Goal: Navigation & Orientation: Find specific page/section

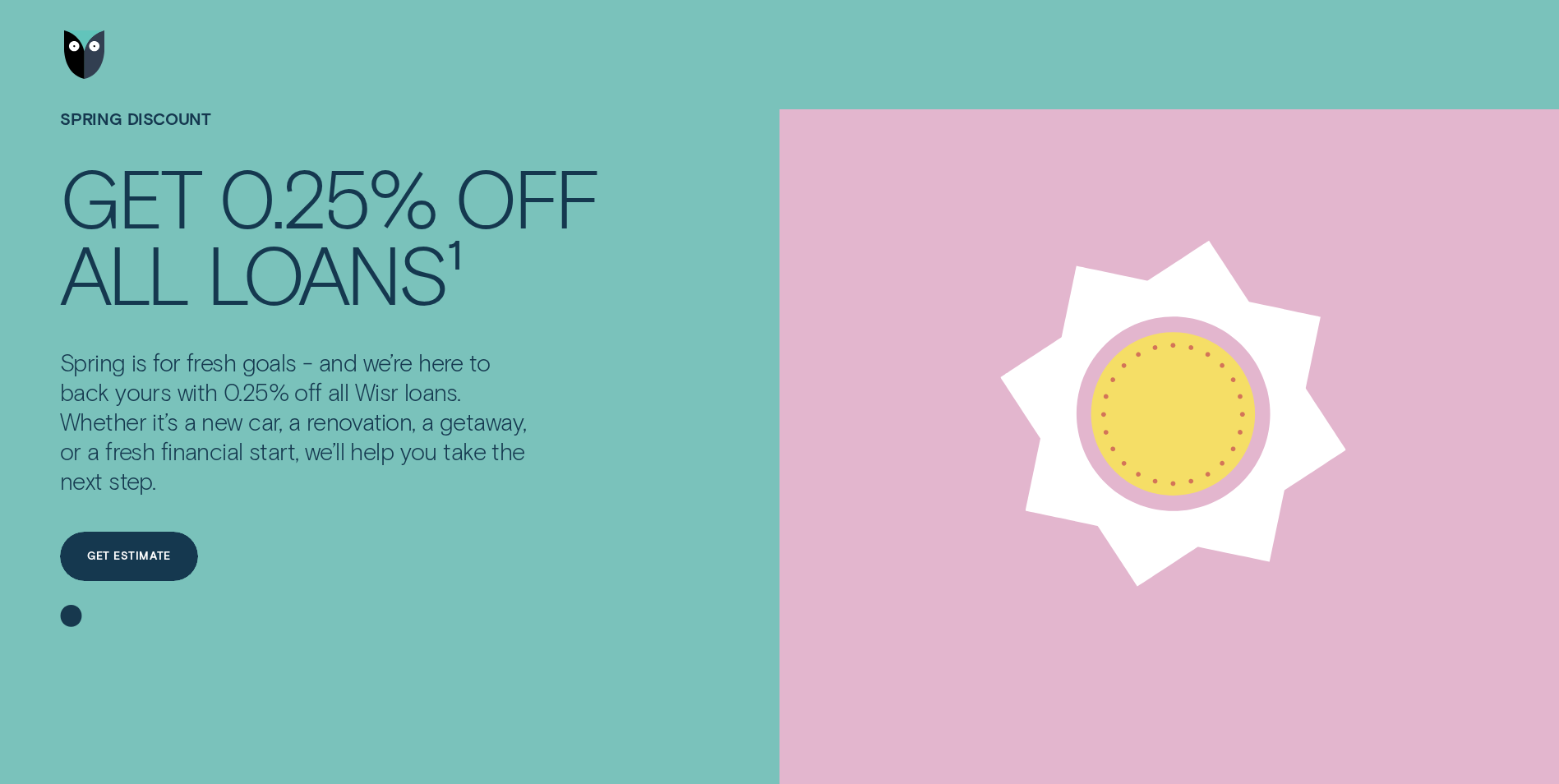
click at [70, 61] on img "Go to home page" at bounding box center [85, 55] width 41 height 49
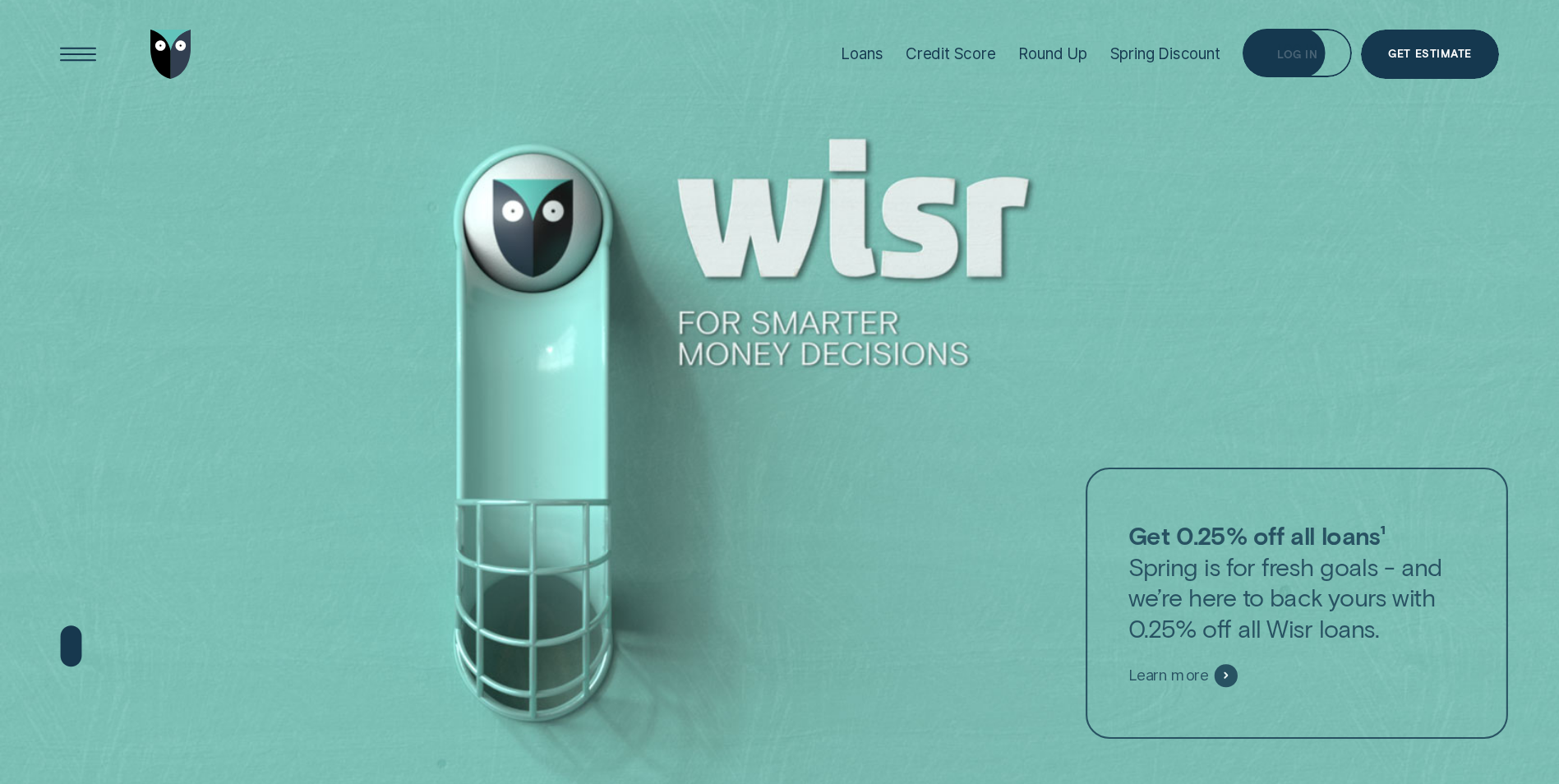
drag, startPoint x: 0, startPoint y: 0, endPoint x: 1319, endPoint y: 65, distance: 1320.6
click at [1319, 65] on div "Log in" at bounding box center [1298, 53] width 110 height 49
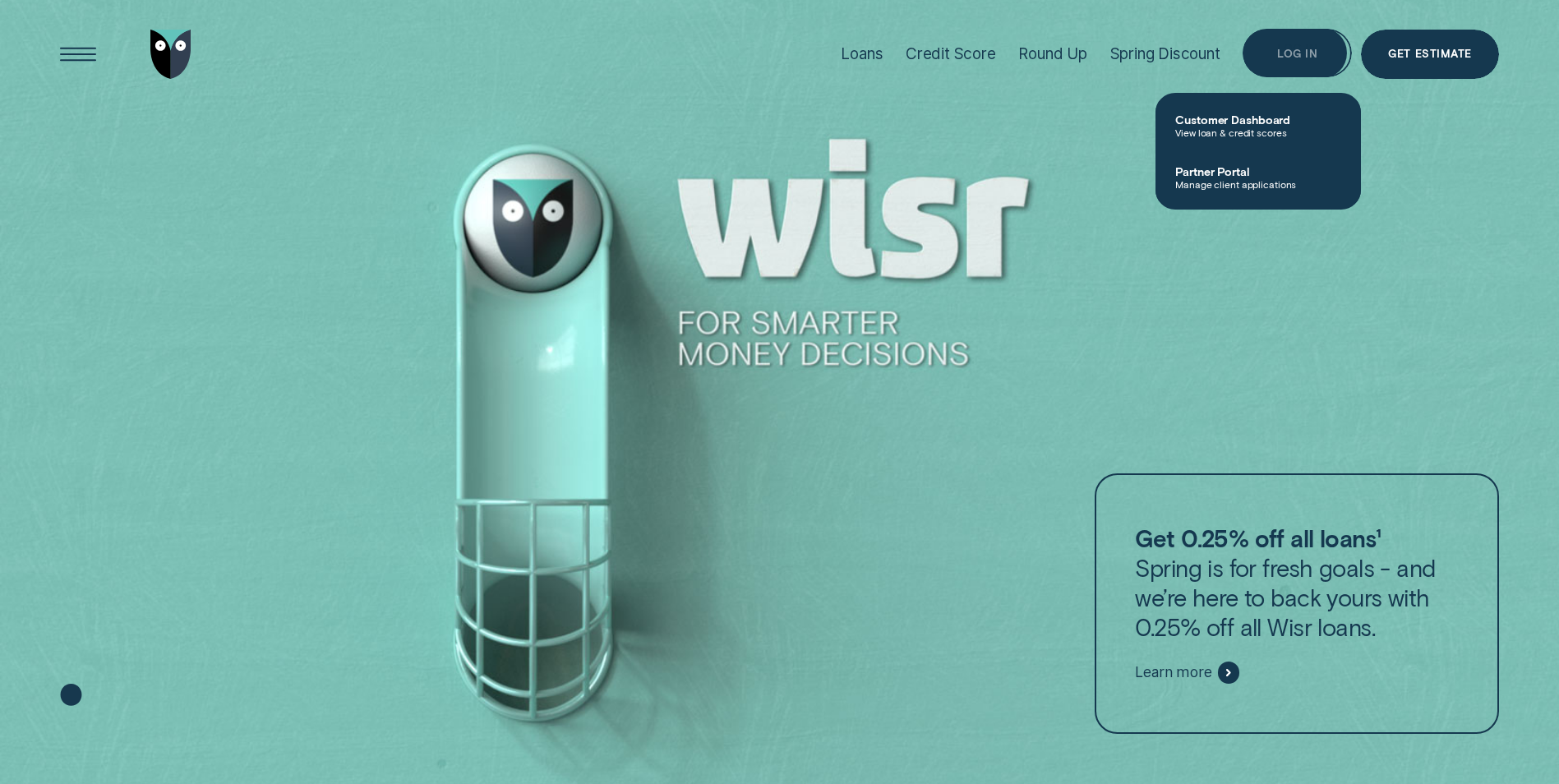
click at [1336, 53] on div "Log in" at bounding box center [1298, 53] width 110 height 49
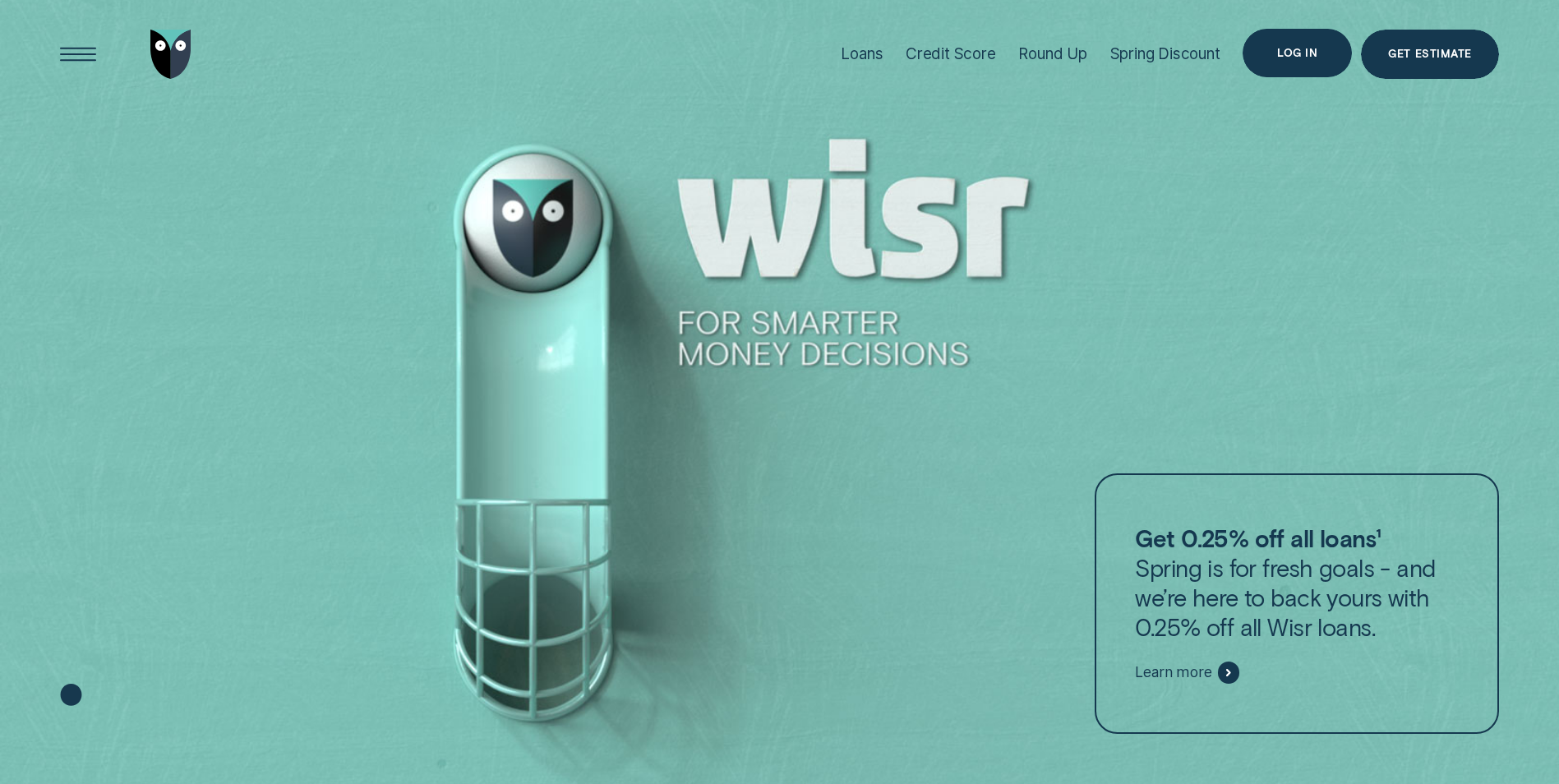
click at [1308, 62] on div "Log in" at bounding box center [1298, 53] width 110 height 49
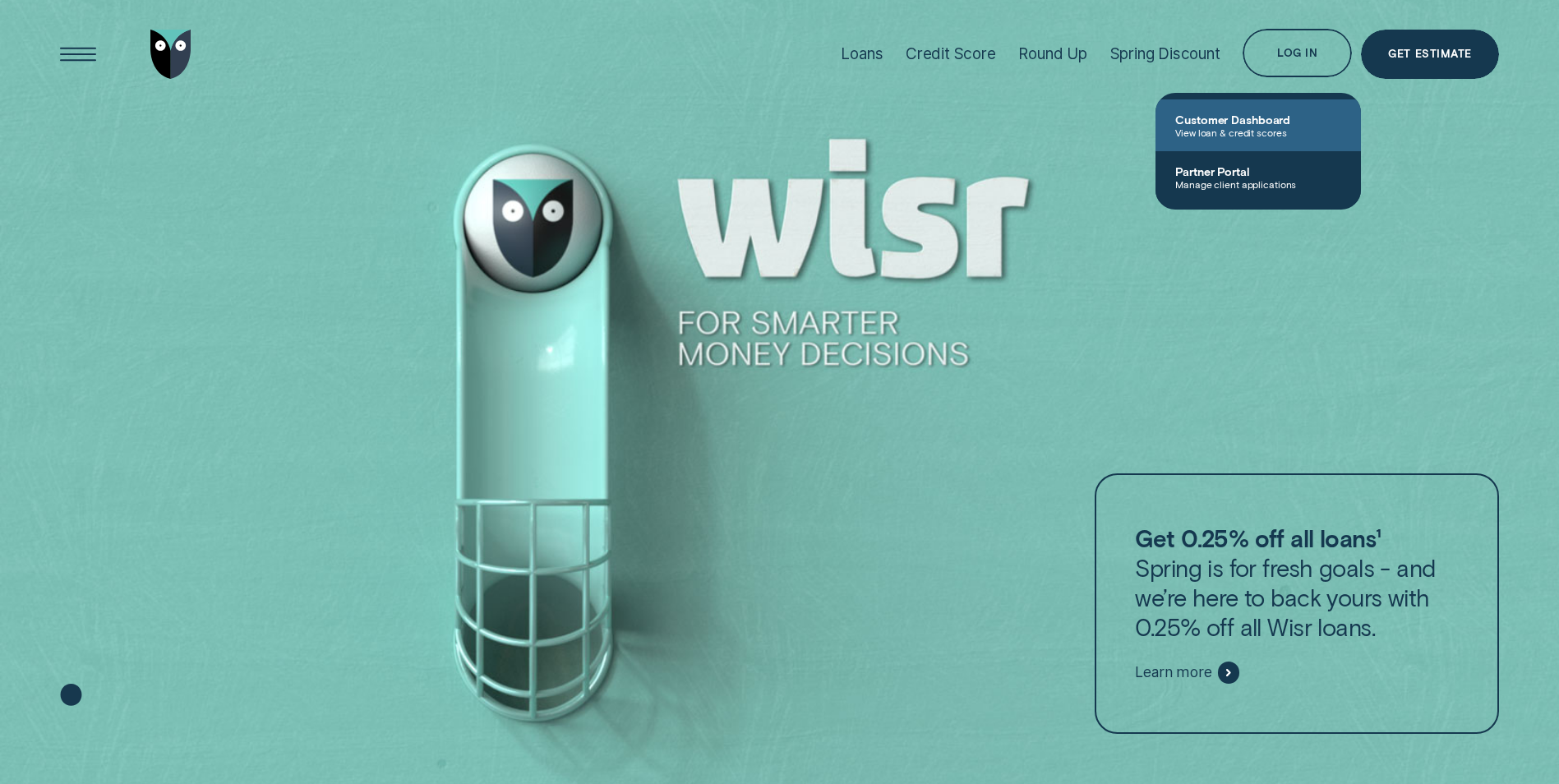
click at [1290, 115] on span "Customer Dashboard" at bounding box center [1258, 119] width 166 height 14
